Goal: Check status

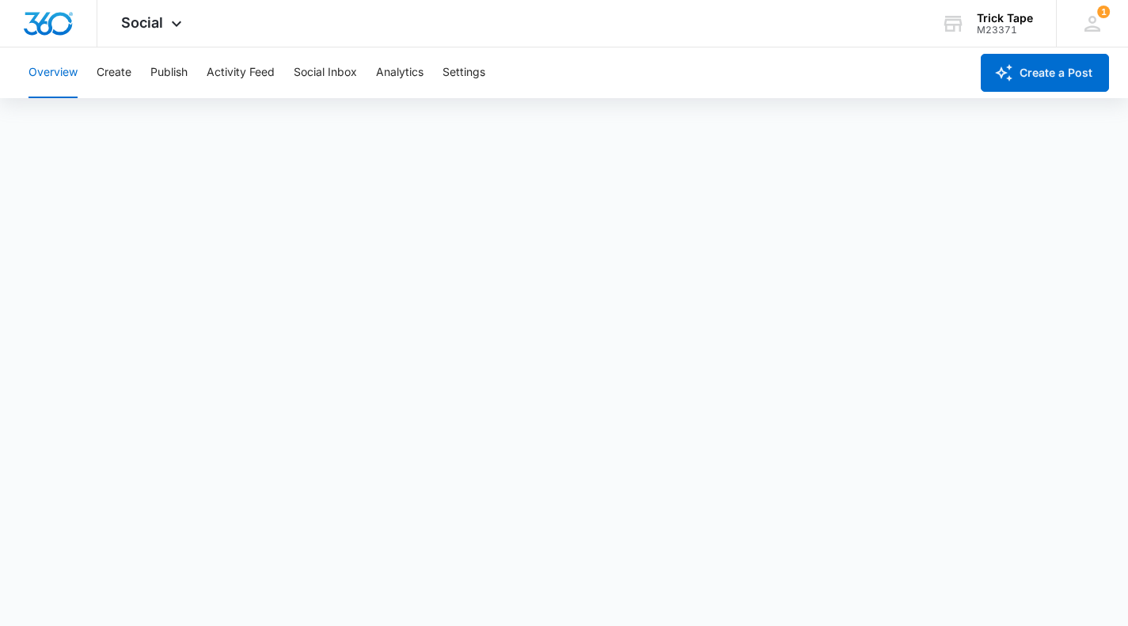
click at [171, 23] on icon at bounding box center [176, 23] width 19 height 19
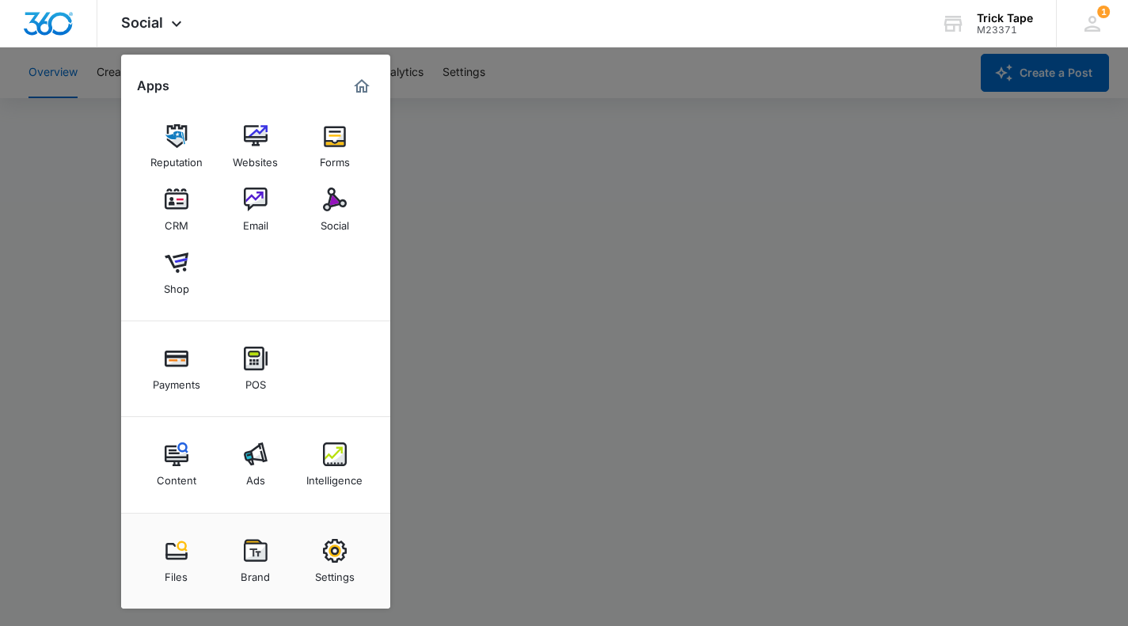
click at [171, 23] on icon at bounding box center [176, 23] width 19 height 19
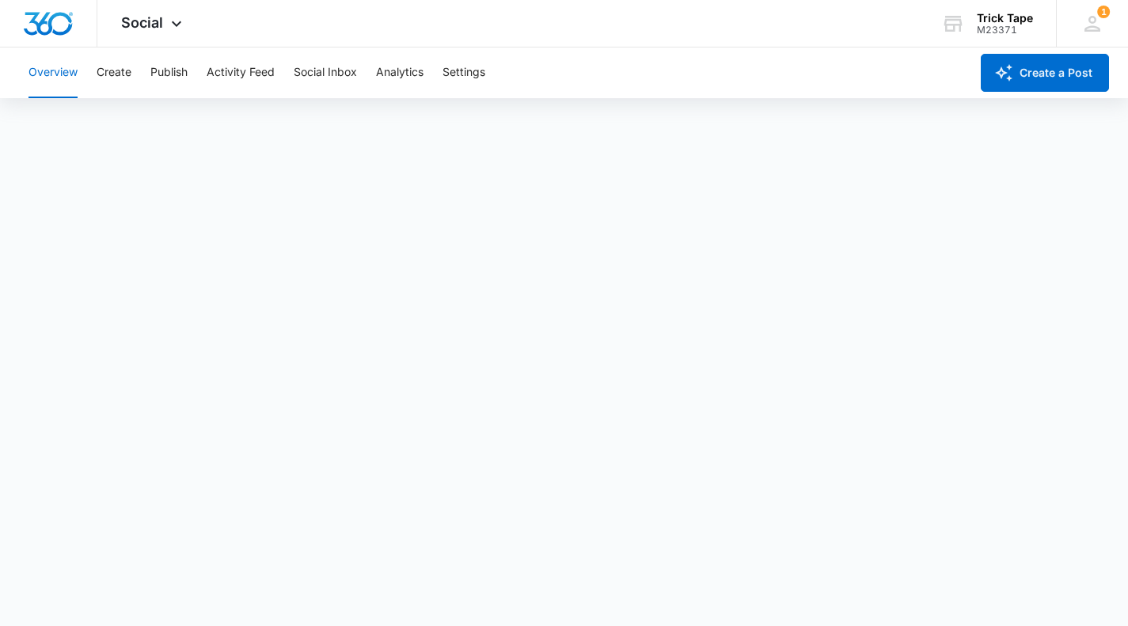
click at [139, 23] on span "Social" at bounding box center [142, 22] width 42 height 17
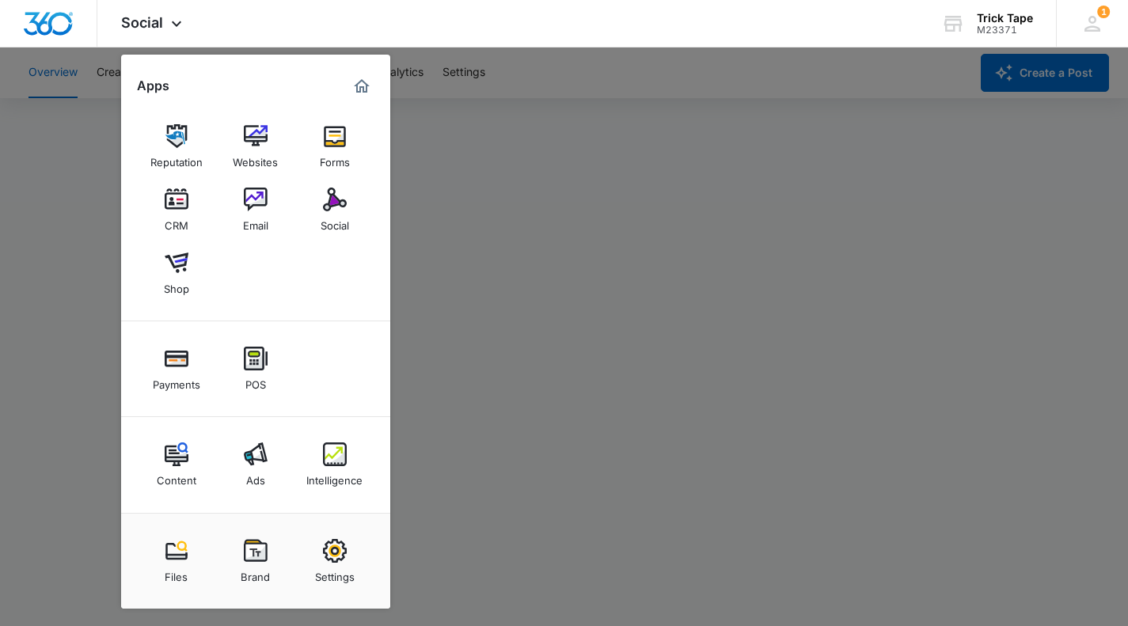
click at [343, 452] on img at bounding box center [335, 454] width 24 height 24
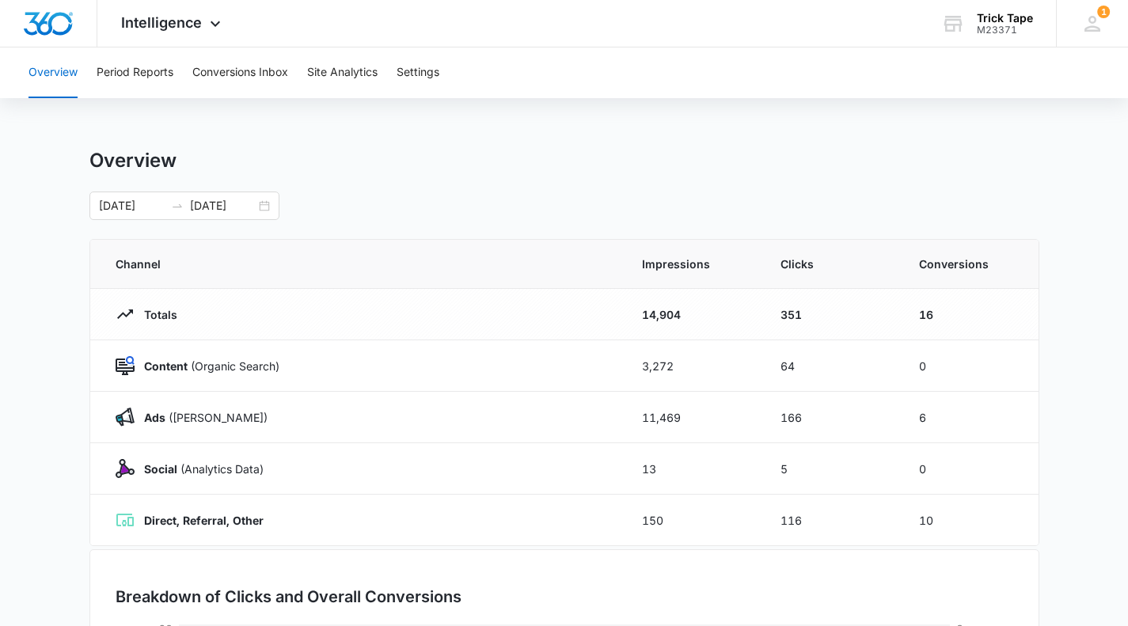
click at [264, 208] on div "[DATE] [DATE]" at bounding box center [184, 206] width 190 height 28
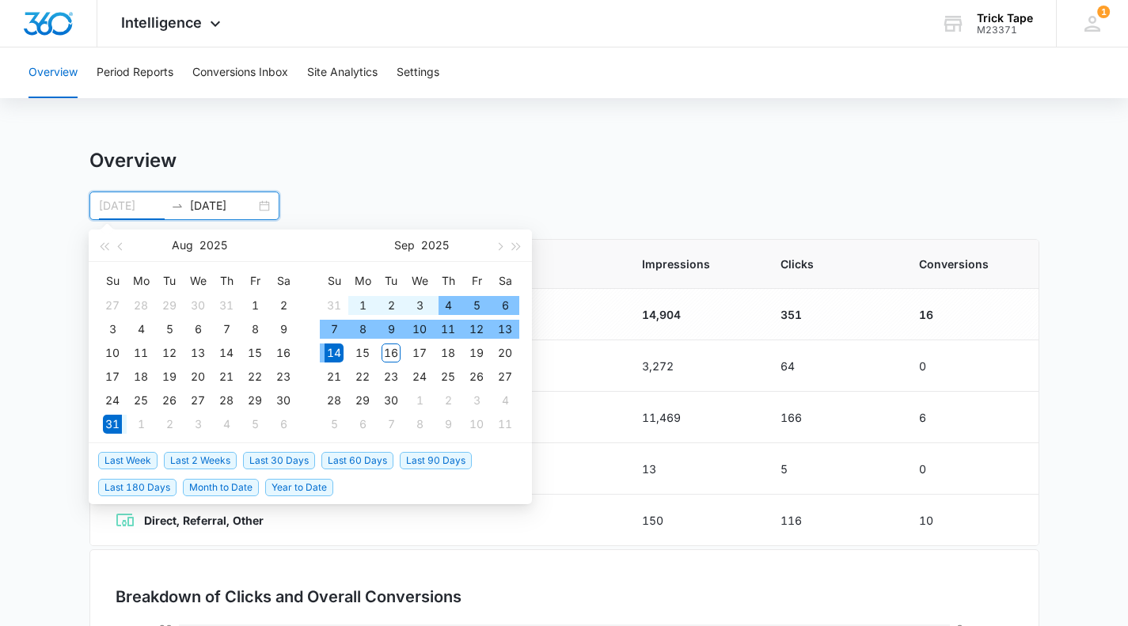
type input "[DATE]"
click at [362, 304] on div "1" at bounding box center [362, 305] width 19 height 19
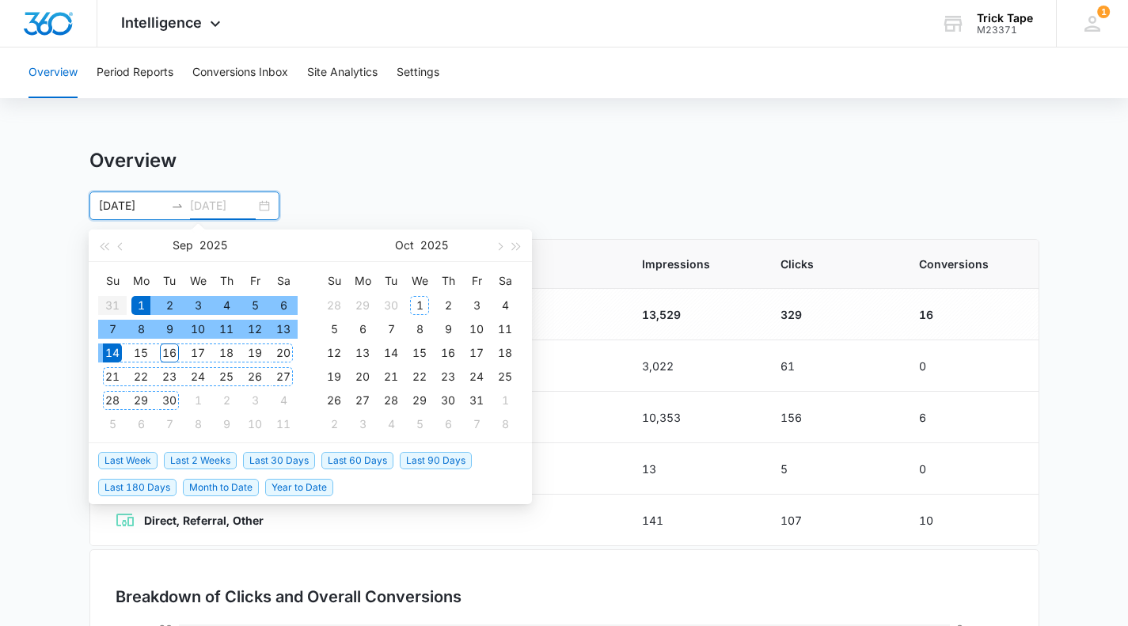
type input "[DATE]"
click at [163, 397] on div "30" at bounding box center [169, 400] width 19 height 19
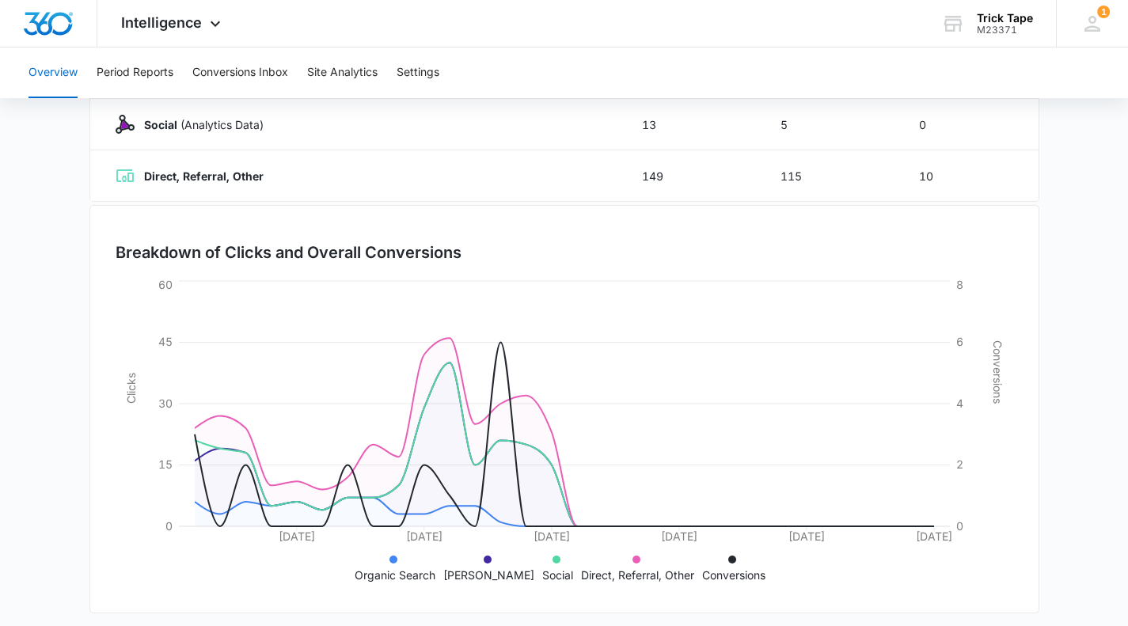
scroll to position [354, 0]
